Goal: Ask a question

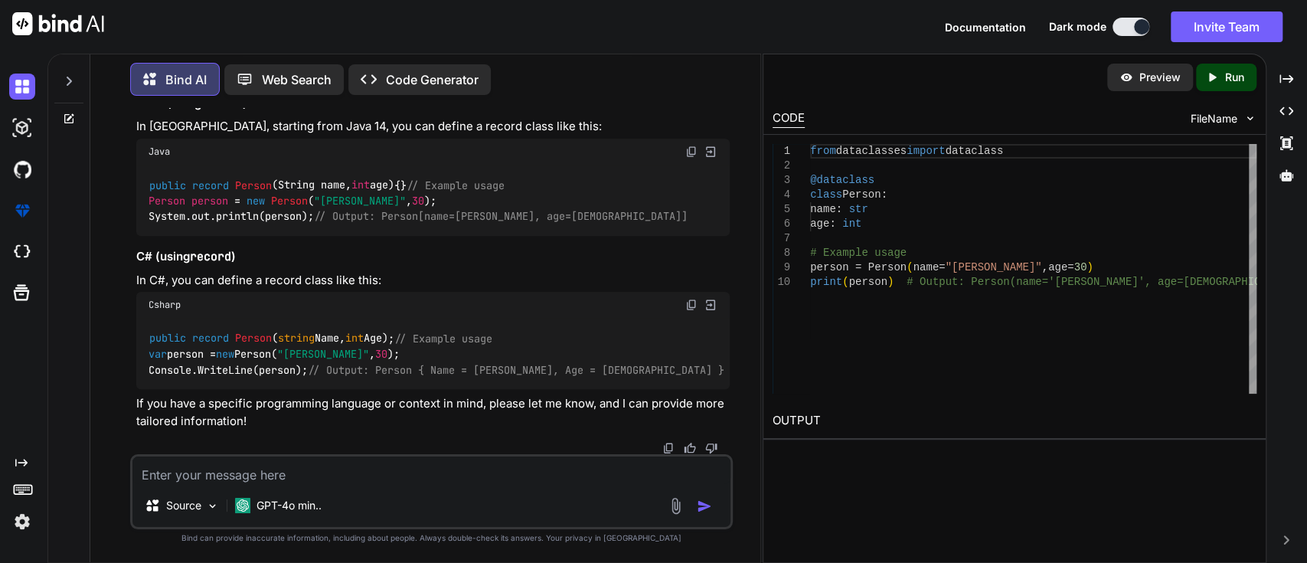
scroll to position [673, 0]
paste textarea "Largest Odd Number in a String"
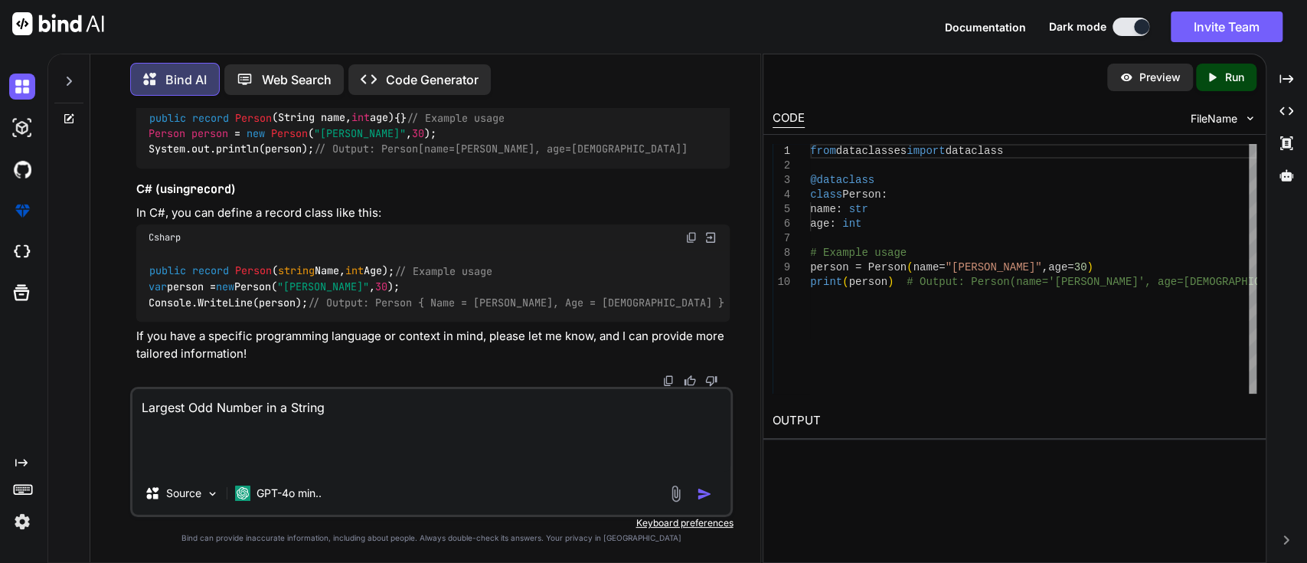
paste textarea "Given a string s, representing a large integer, the task is to return the large…"
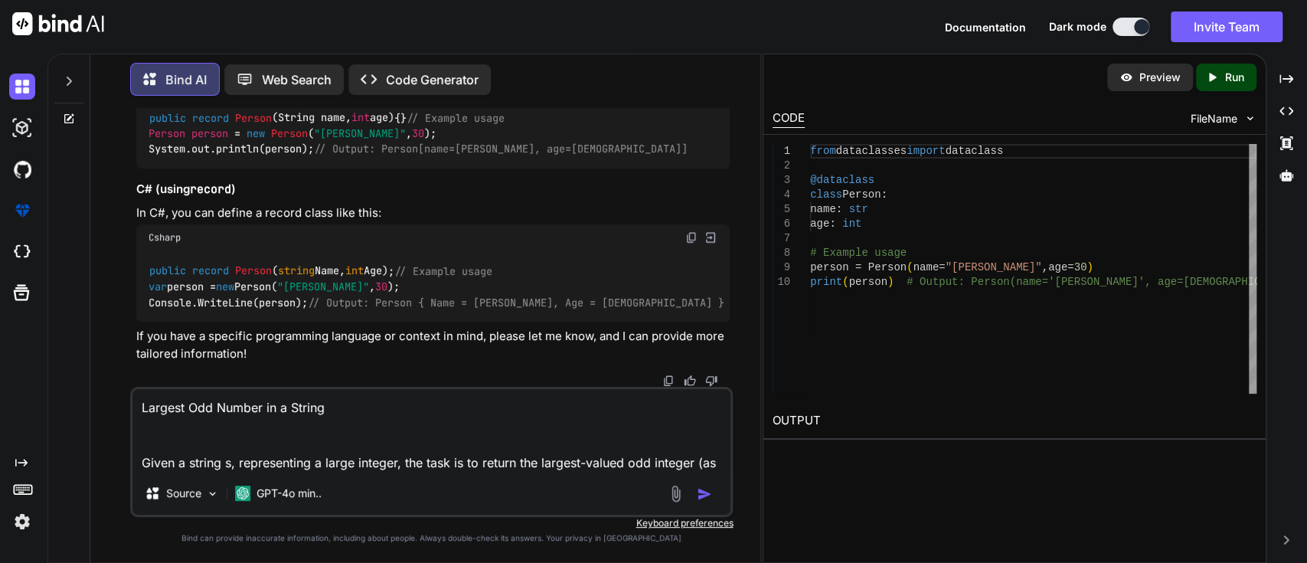
scroll to position [56, 0]
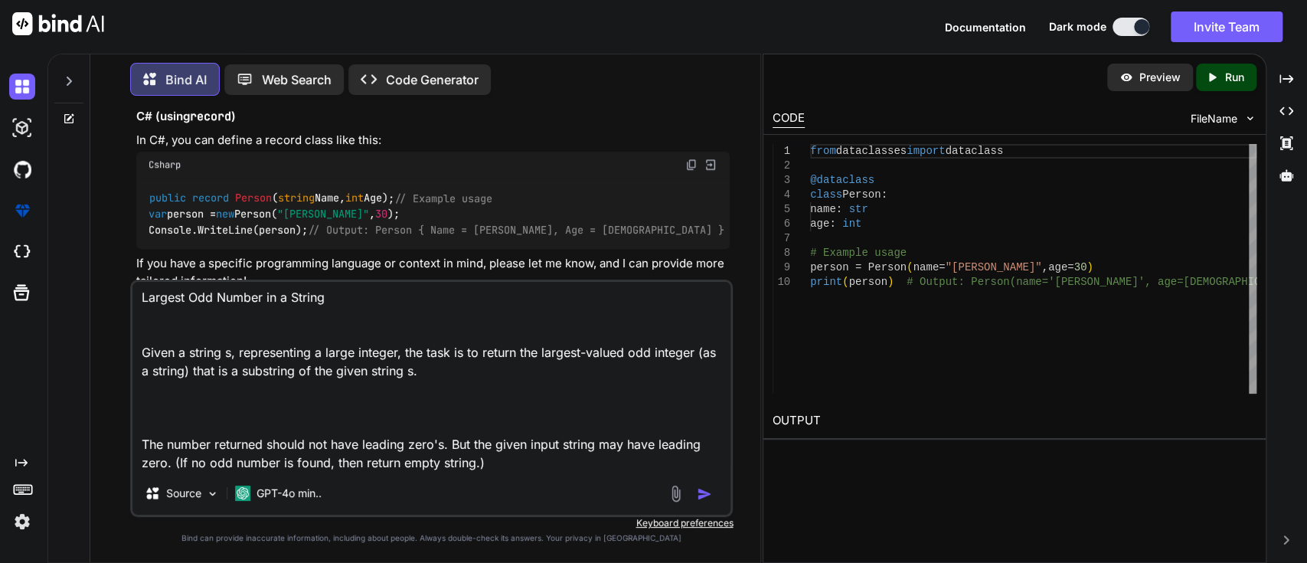
click at [252, 358] on textarea "Largest Odd Number in a String Given a string s, representing a large integer, …" at bounding box center [431, 377] width 599 height 190
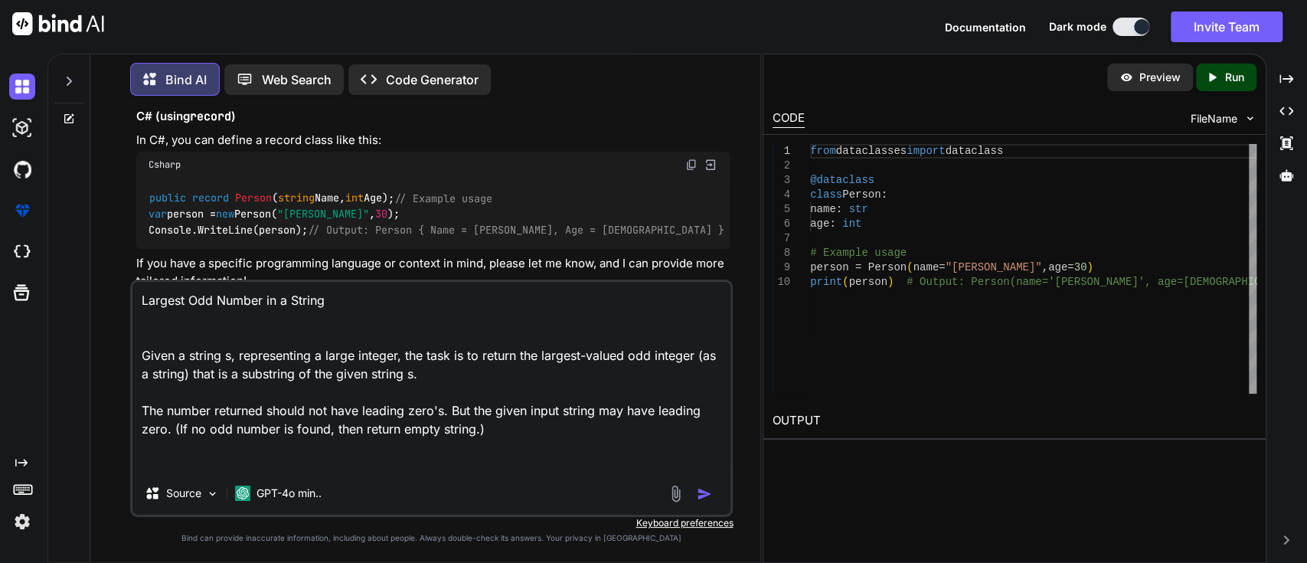
scroll to position [0, 0]
click at [235, 351] on textarea "Largest Odd Number in a String Given a string s, representing a large integer, …" at bounding box center [431, 377] width 599 height 190
click at [217, 328] on textarea "Largest Odd Number in a String Given a string s, representing a large integer, …" at bounding box center [431, 377] width 599 height 190
type textarea "Largest Odd Number in a String Given a string s, representing a large integer, …"
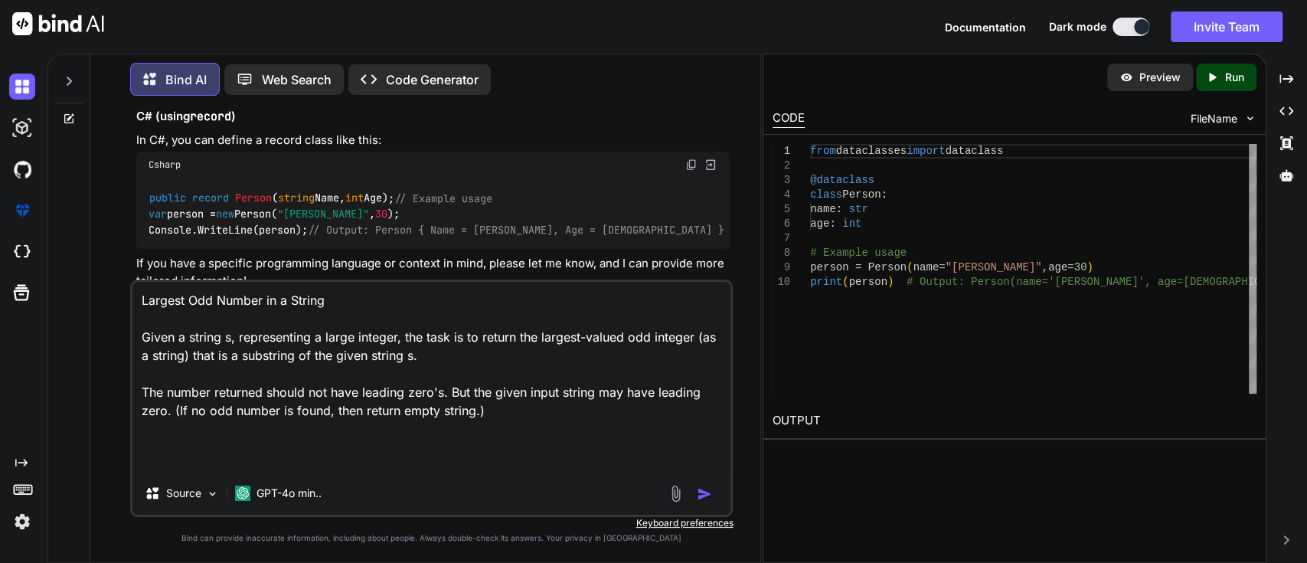
click at [509, 413] on textarea "Largest Odd Number in a String Given a string s, representing a large integer, …" at bounding box center [431, 377] width 599 height 190
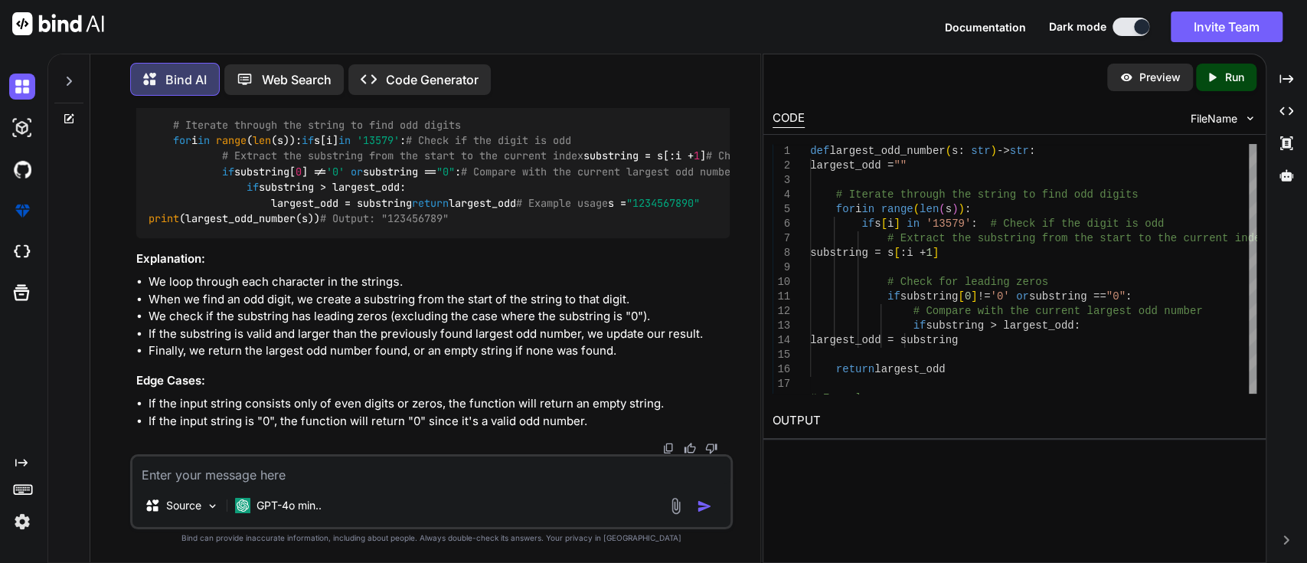
scroll to position [1559, 0]
click at [386, 464] on textarea at bounding box center [431, 470] width 599 height 28
type textarea "i want the code in [GEOGRAPHIC_DATA]"
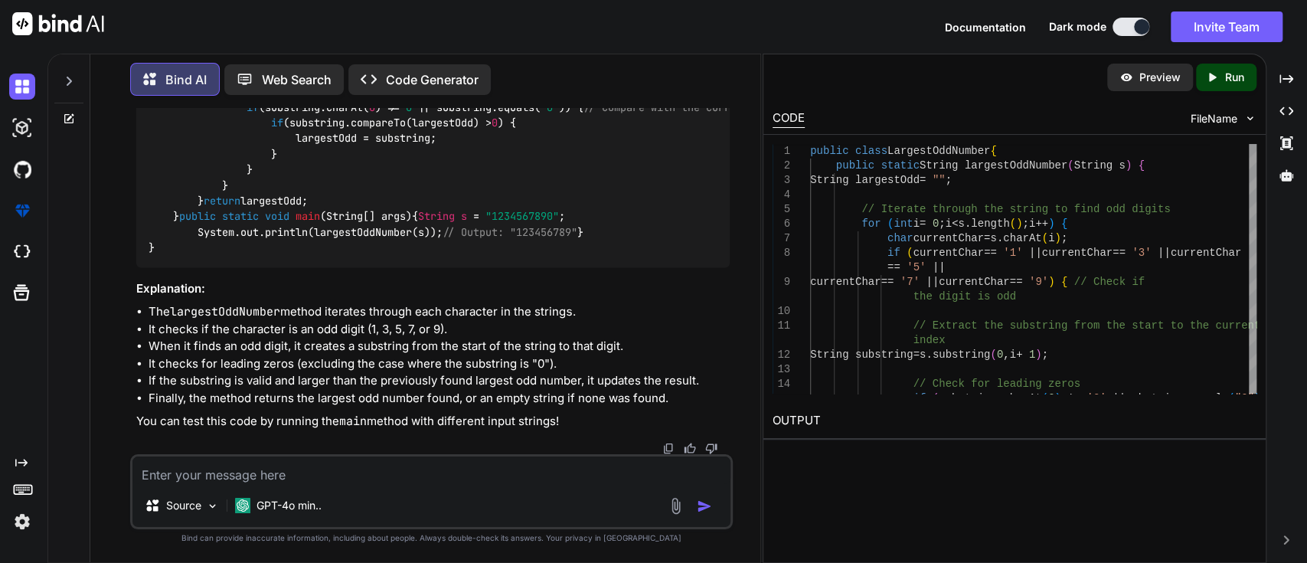
scroll to position [2041, 0]
type textarea "give another apporoach"
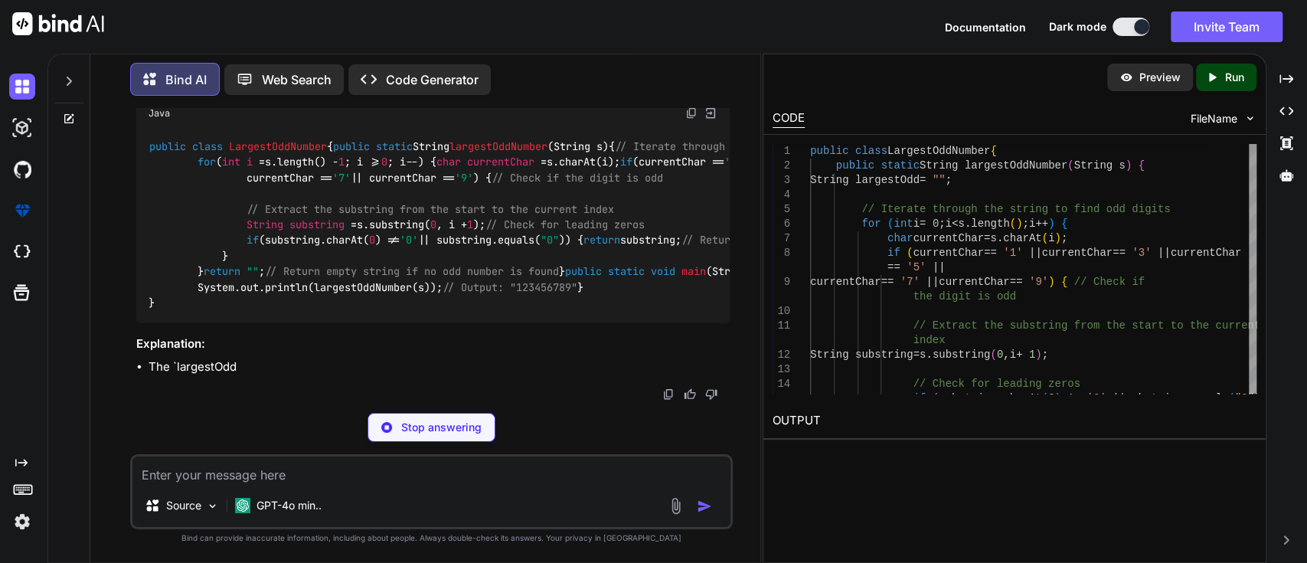
scroll to position [3280, 0]
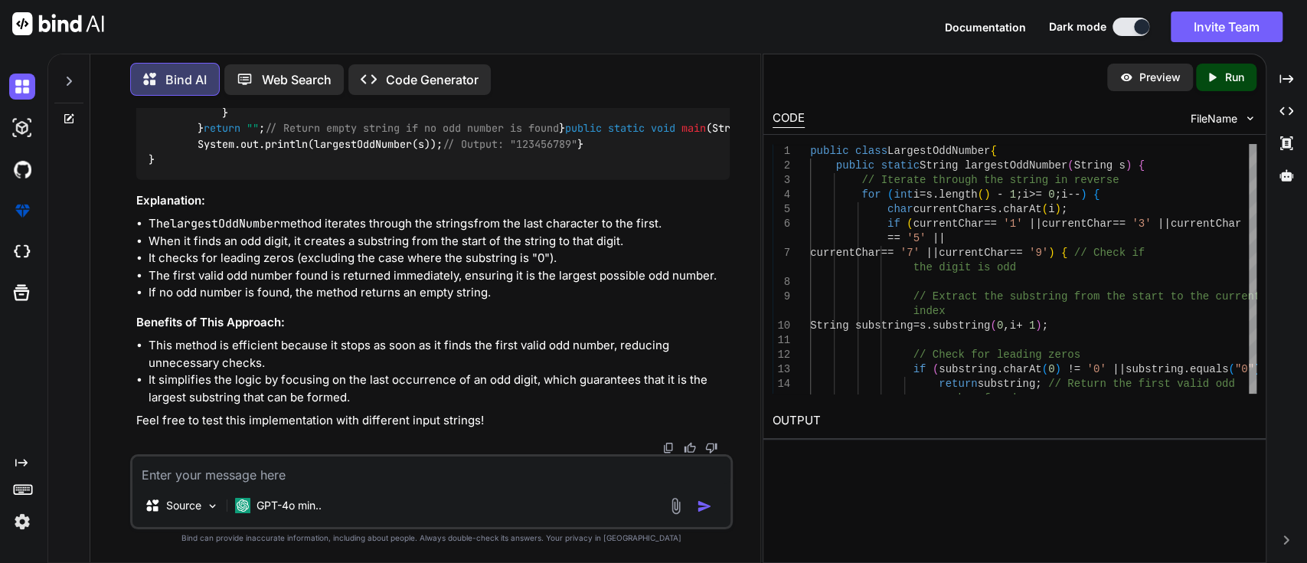
click at [353, 179] on div "public class LargestOddNumber { public static String largestOddNumber (String s…" at bounding box center [433, 81] width 594 height 196
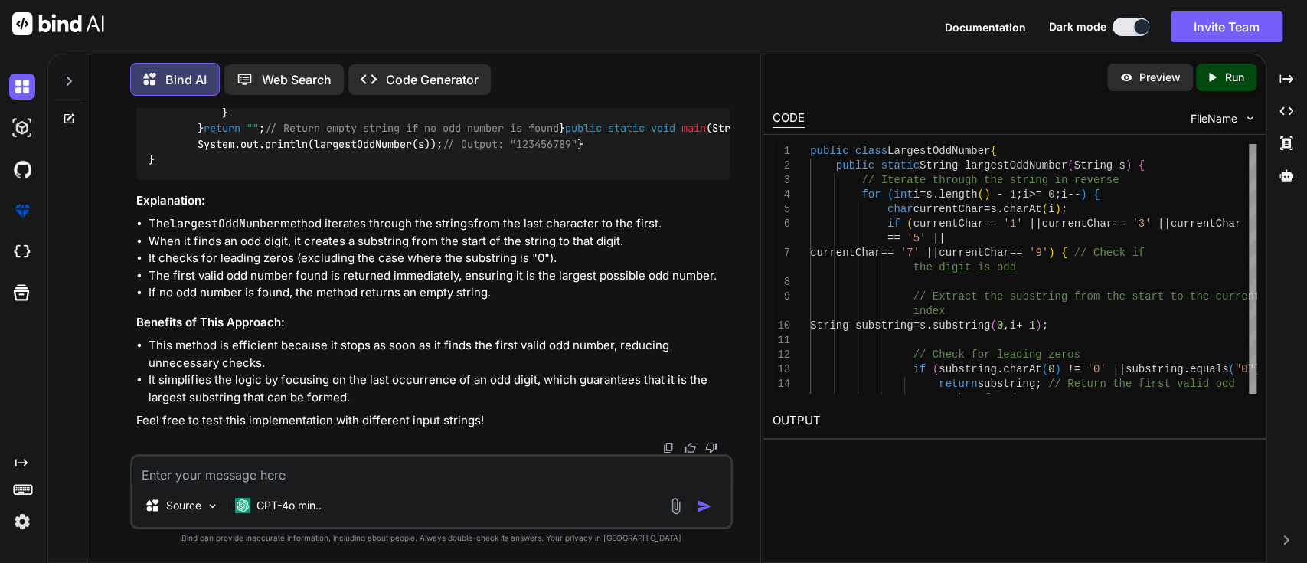
click at [353, 179] on div "public class LargestOddNumber { public static String largestOddNumber (String s…" at bounding box center [433, 81] width 594 height 196
